Goal: Understand process/instructions: Learn how to perform a task or action

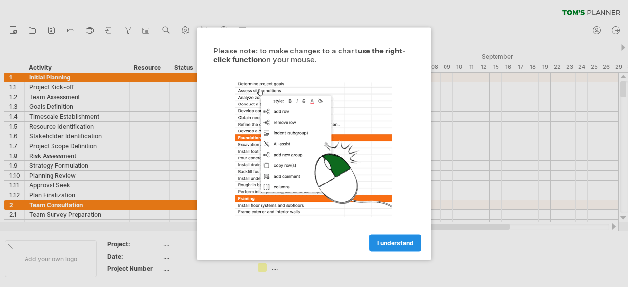
click at [392, 245] on span "I understand" at bounding box center [395, 242] width 36 height 7
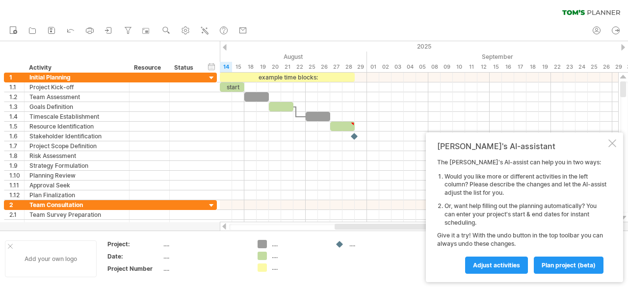
click at [10, 245] on div at bounding box center [10, 246] width 5 height 5
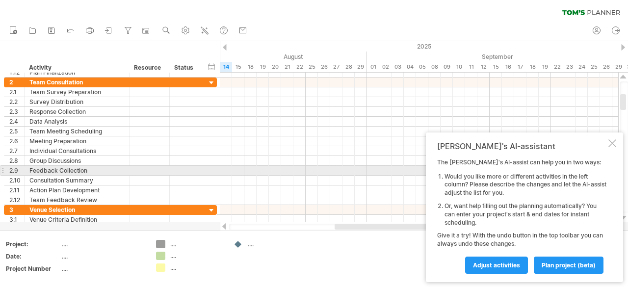
click at [599, 228] on div "The [PERSON_NAME]'s AI-assist can help you in two ways: Would you like more or …" at bounding box center [521, 215] width 169 height 115
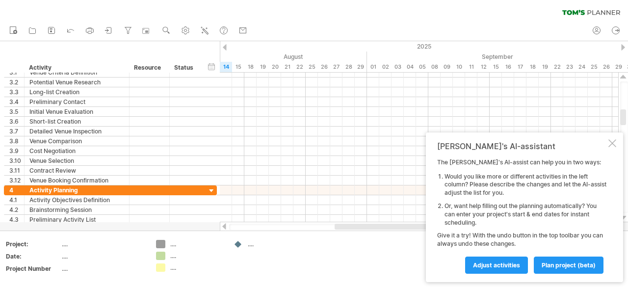
click at [622, 216] on div "[PERSON_NAME]'s AI-assistant The [PERSON_NAME]'s AI-assist can help you in two …" at bounding box center [524, 207] width 197 height 150
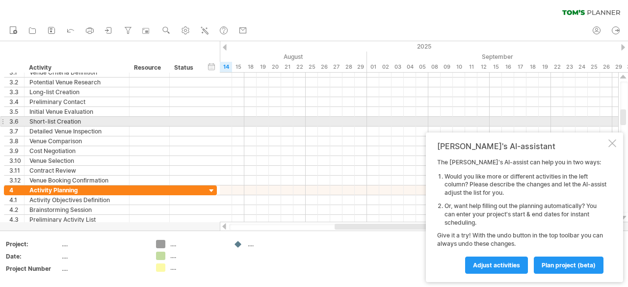
drag, startPoint x: 625, startPoint y: 96, endPoint x: 624, endPoint y: 127, distance: 30.9
click at [624, 127] on div at bounding box center [624, 146] width 8 height 131
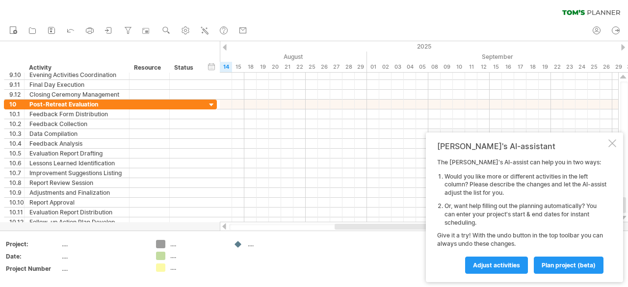
drag, startPoint x: 625, startPoint y: 116, endPoint x: 627, endPoint y: 230, distance: 114.3
click at [627, 230] on div "Trying to reach [DOMAIN_NAME] Connected again... 0% clear filter new 1" at bounding box center [314, 143] width 628 height 287
click at [64, 244] on div "...." at bounding box center [103, 244] width 82 height 8
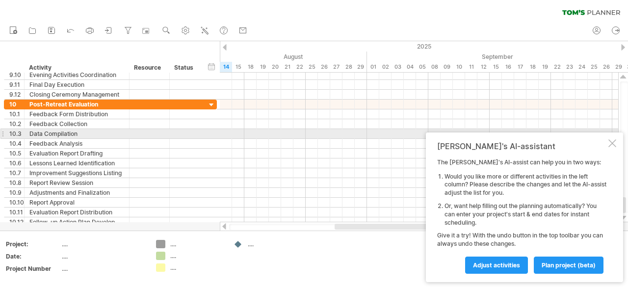
click at [611, 137] on div "[PERSON_NAME]'s AI-assistant The [PERSON_NAME]'s AI-assist can help you in two …" at bounding box center [524, 207] width 197 height 150
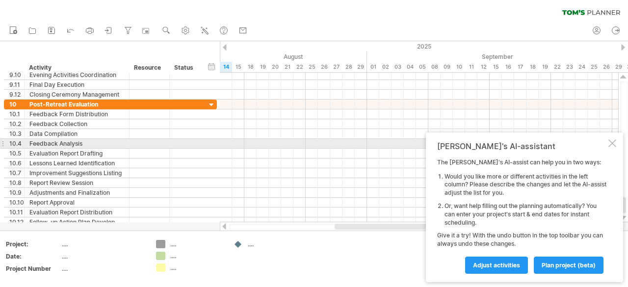
click at [615, 143] on div at bounding box center [612, 143] width 8 height 8
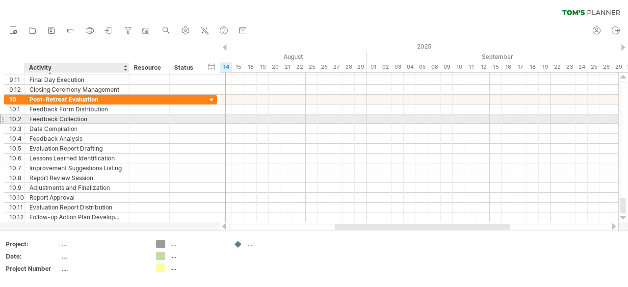
click at [39, 122] on div "Feedback Collection" at bounding box center [76, 118] width 95 height 9
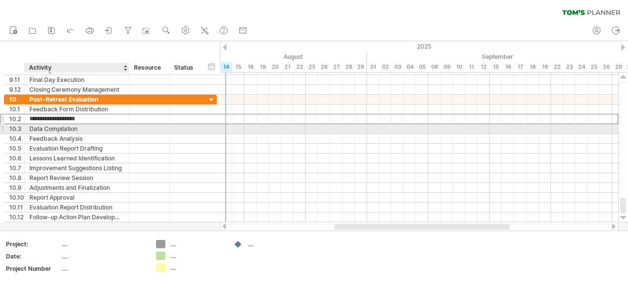
click at [39, 125] on div "Data Compilation" at bounding box center [76, 128] width 95 height 9
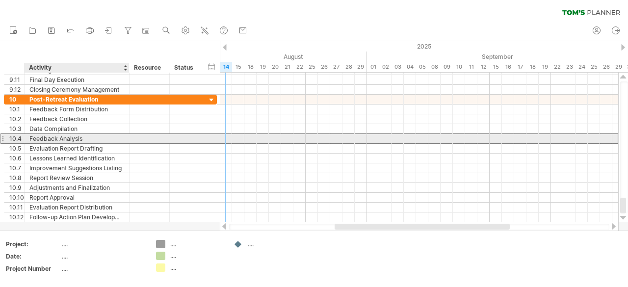
click at [43, 139] on div "Feedback Analysis" at bounding box center [76, 138] width 95 height 9
click at [43, 139] on input "**********" at bounding box center [76, 138] width 95 height 9
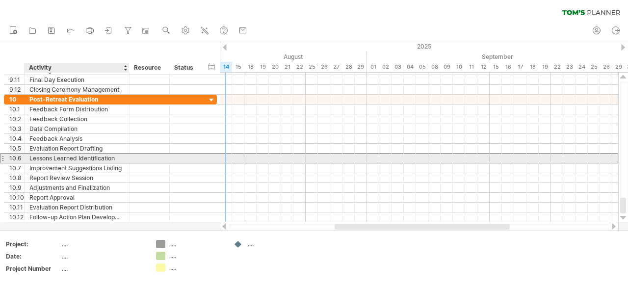
click at [65, 155] on div "Lessons Learned Identification" at bounding box center [76, 157] width 95 height 9
